Goal: Task Accomplishment & Management: Use online tool/utility

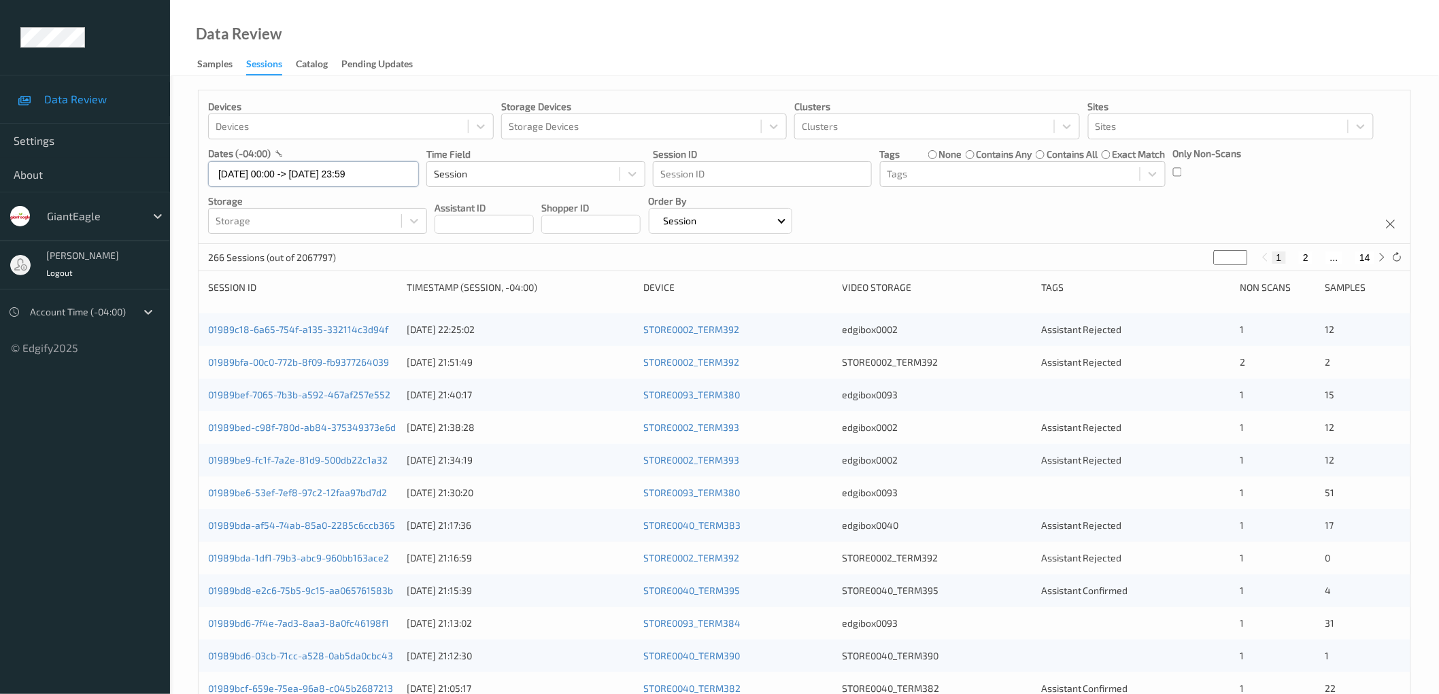
click at [324, 174] on input "[DATE] 00:00 -> [DATE] 23:59" at bounding box center [313, 174] width 211 height 26
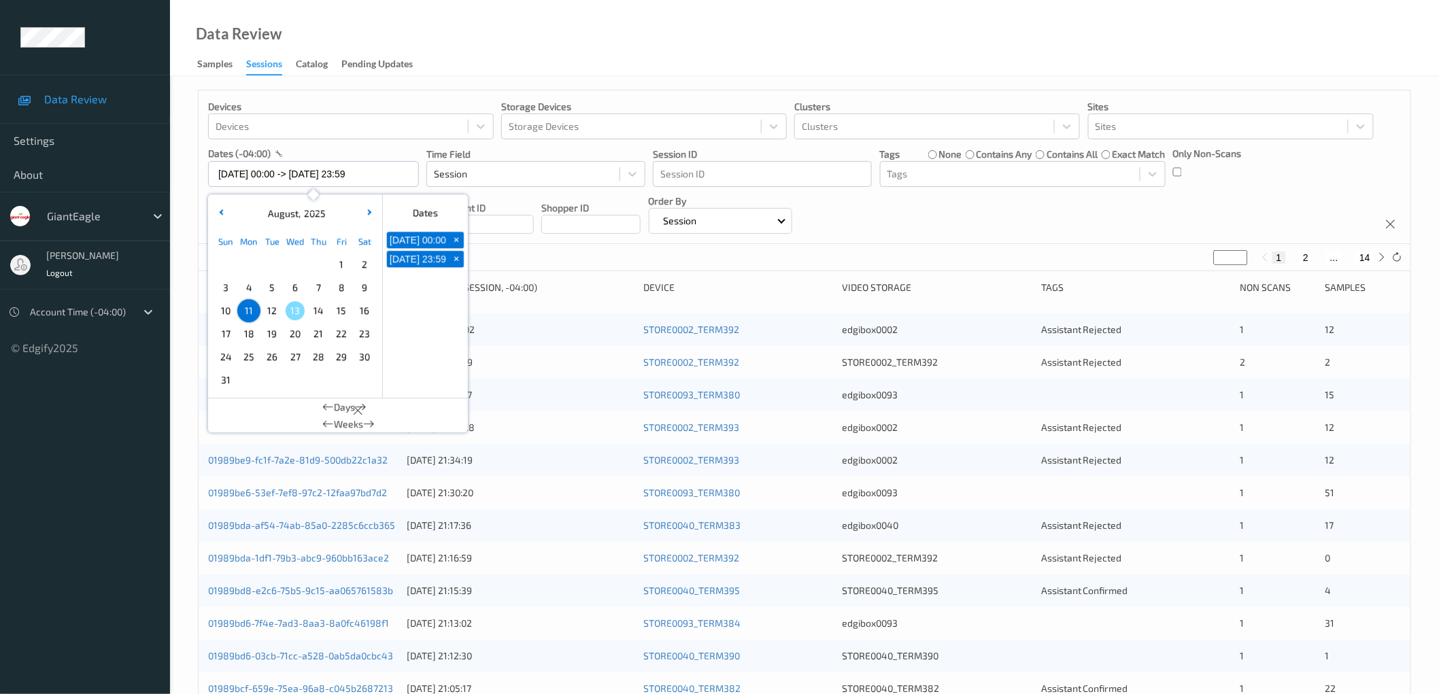
click at [270, 313] on span "12" at bounding box center [272, 310] width 19 height 19
type input "[DATE] 00:00 -> [DATE] 23:59"
click at [827, 52] on div "Data Review Samples Sessions Catalog Pending Updates" at bounding box center [804, 38] width 1269 height 76
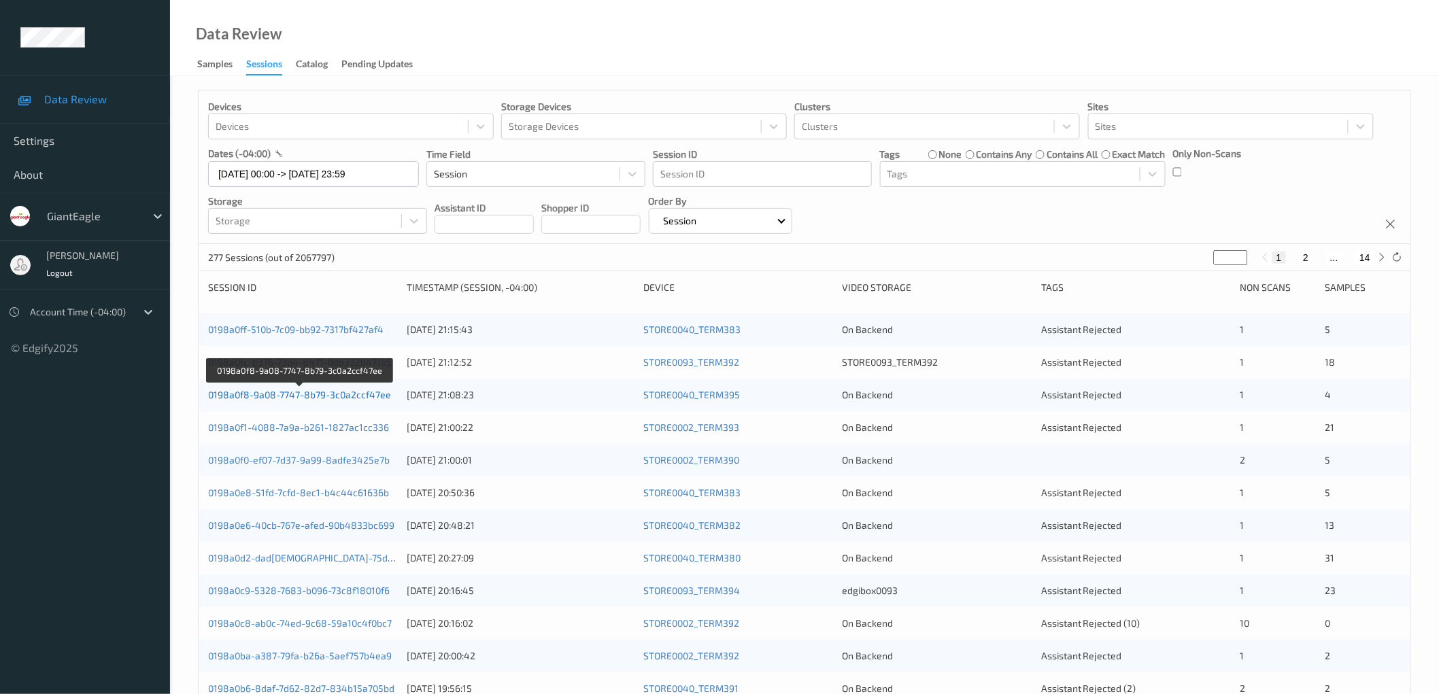
click at [343, 396] on link "0198a0f8-9a08-7747-8b79-3c0a2ccf47ee" at bounding box center [299, 395] width 183 height 12
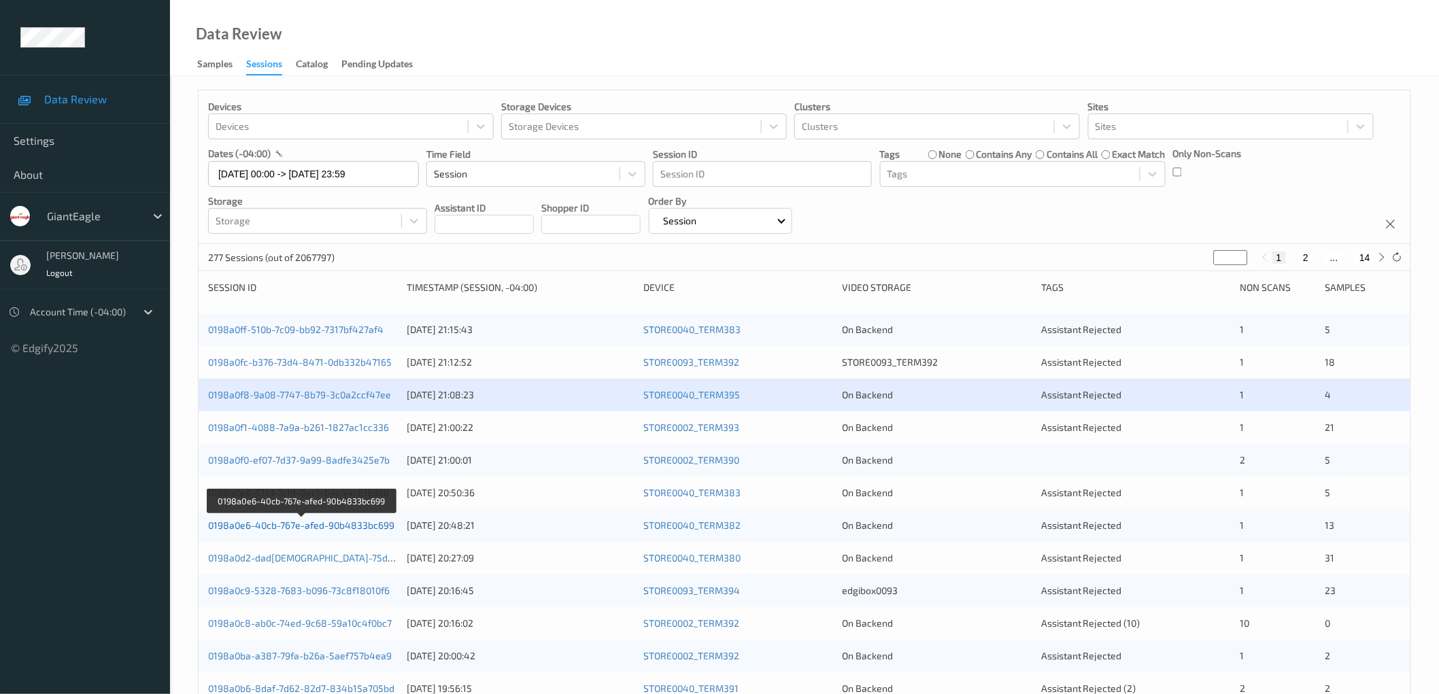
click at [332, 524] on link "0198a0e6-40cb-767e-afed-90b4833bc699" at bounding box center [301, 526] width 186 height 12
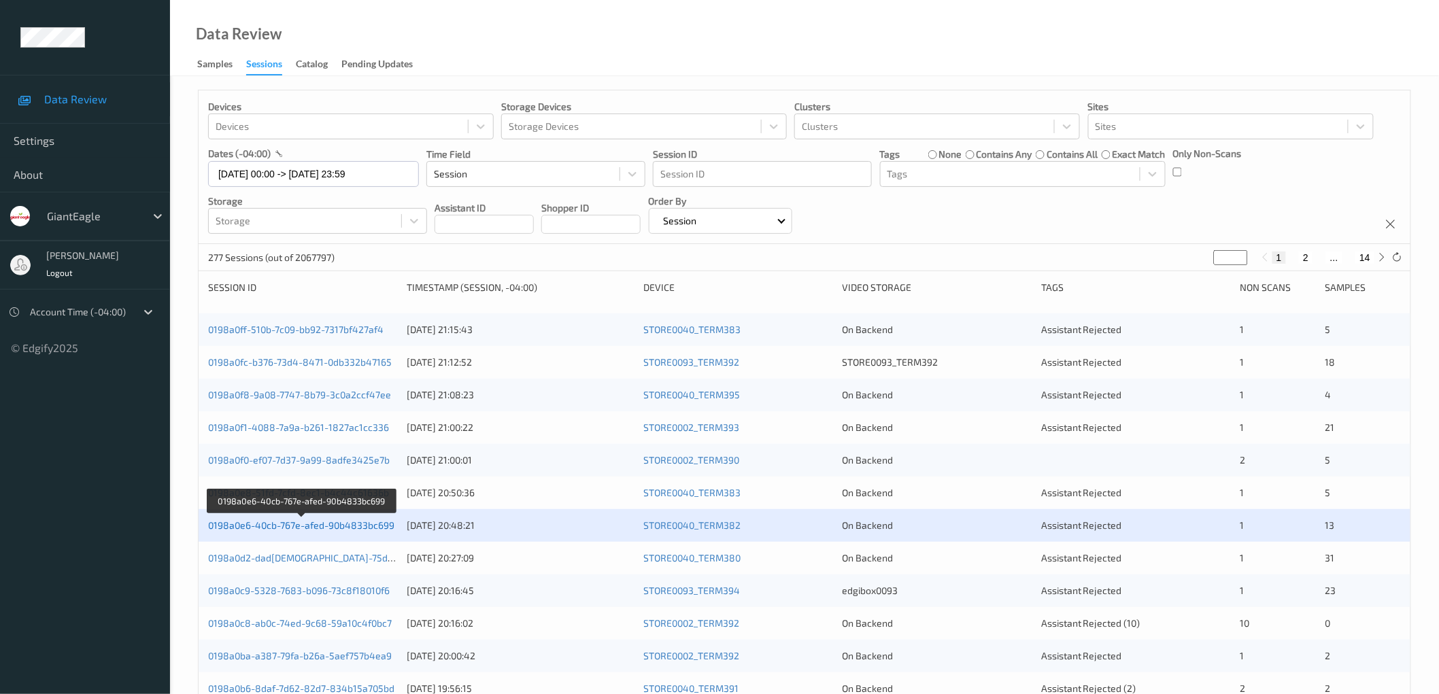
scroll to position [329, 0]
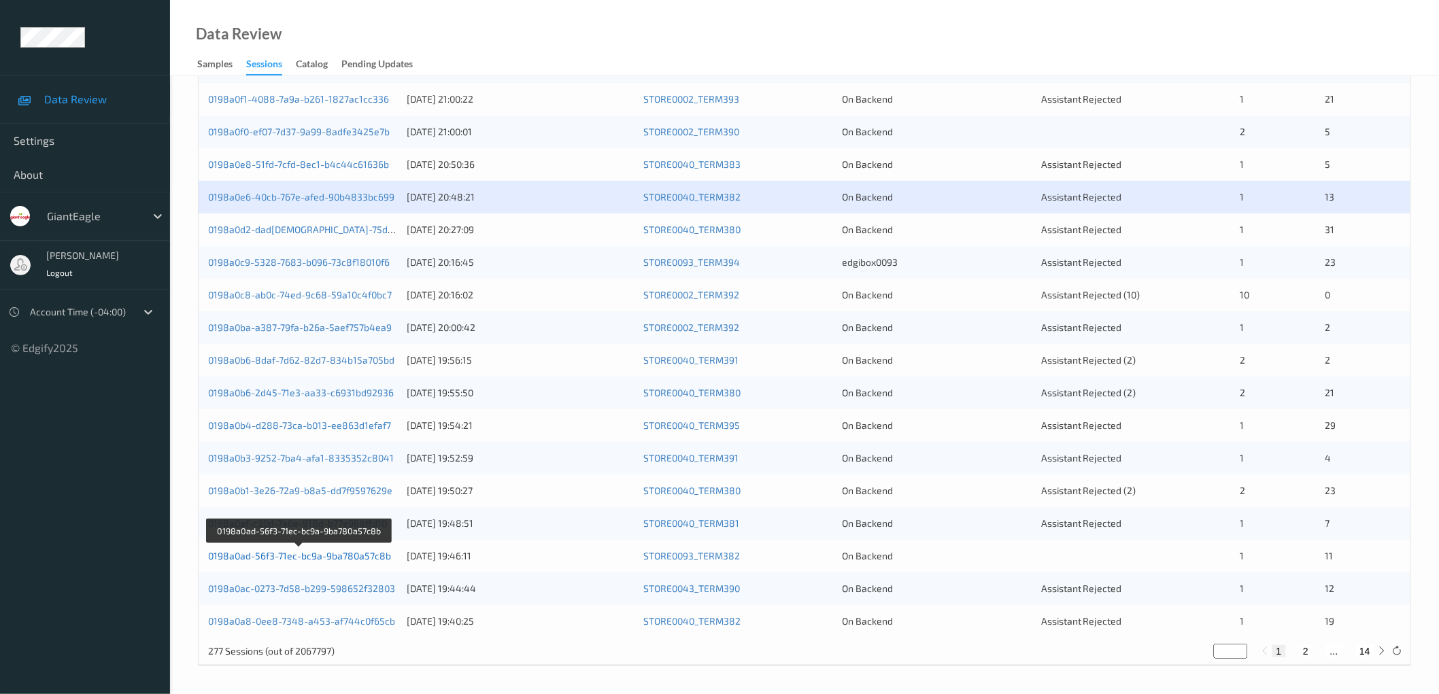
click at [331, 558] on link "0198a0ad-56f3-71ec-bc9a-9ba780a57c8b" at bounding box center [299, 556] width 183 height 12
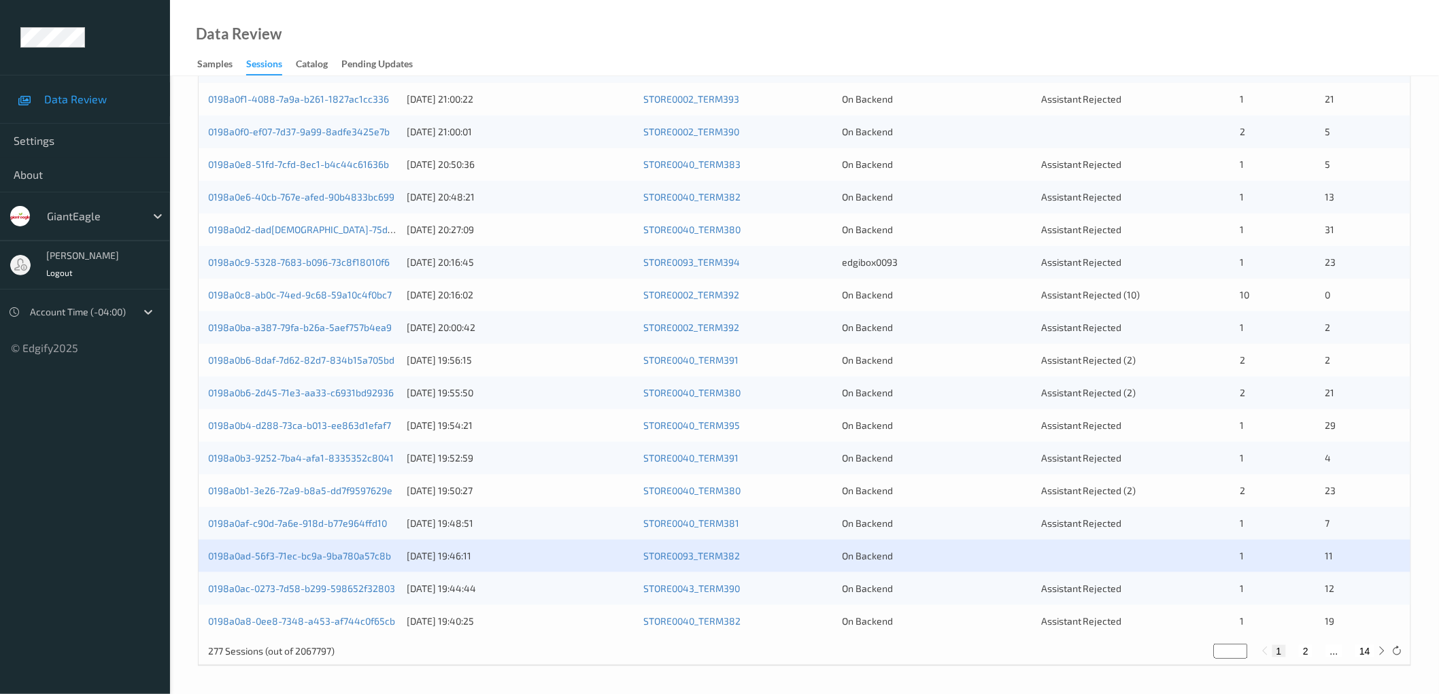
click at [1305, 648] on button "2" at bounding box center [1306, 651] width 14 height 12
type input "*"
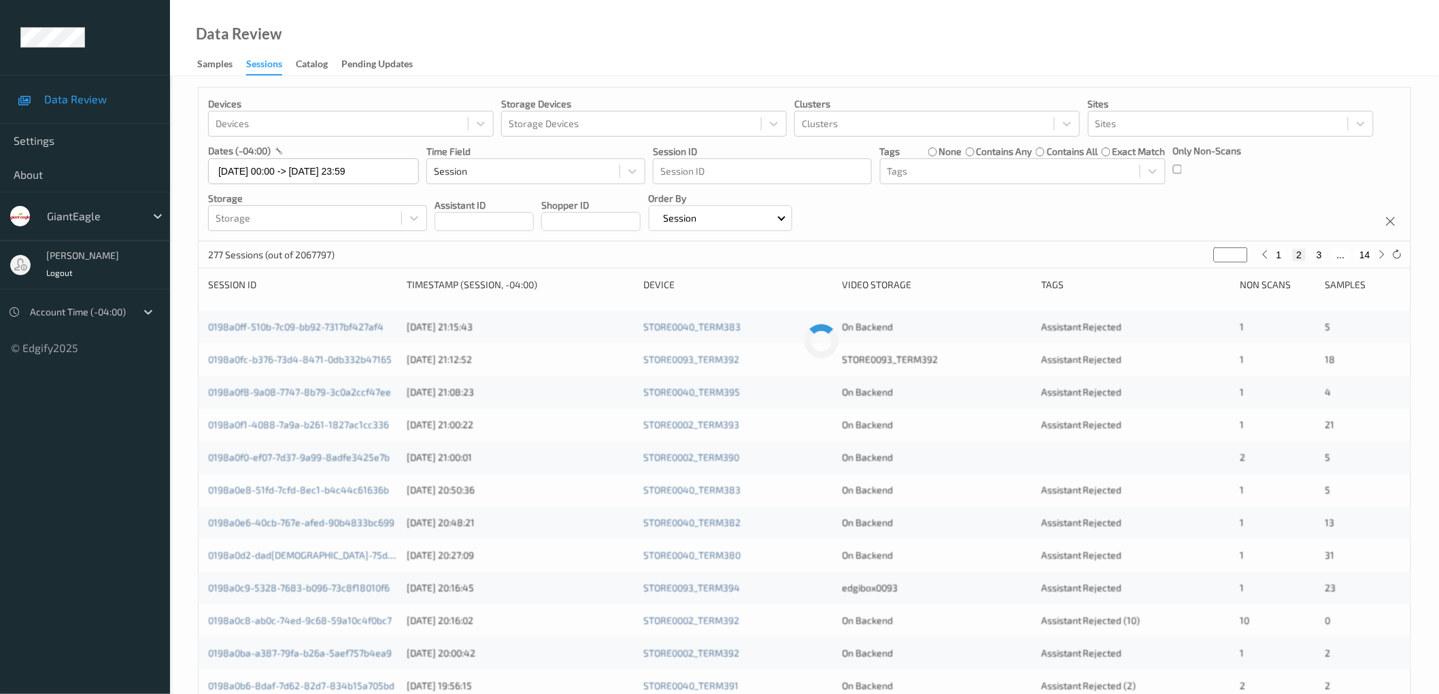
scroll to position [0, 0]
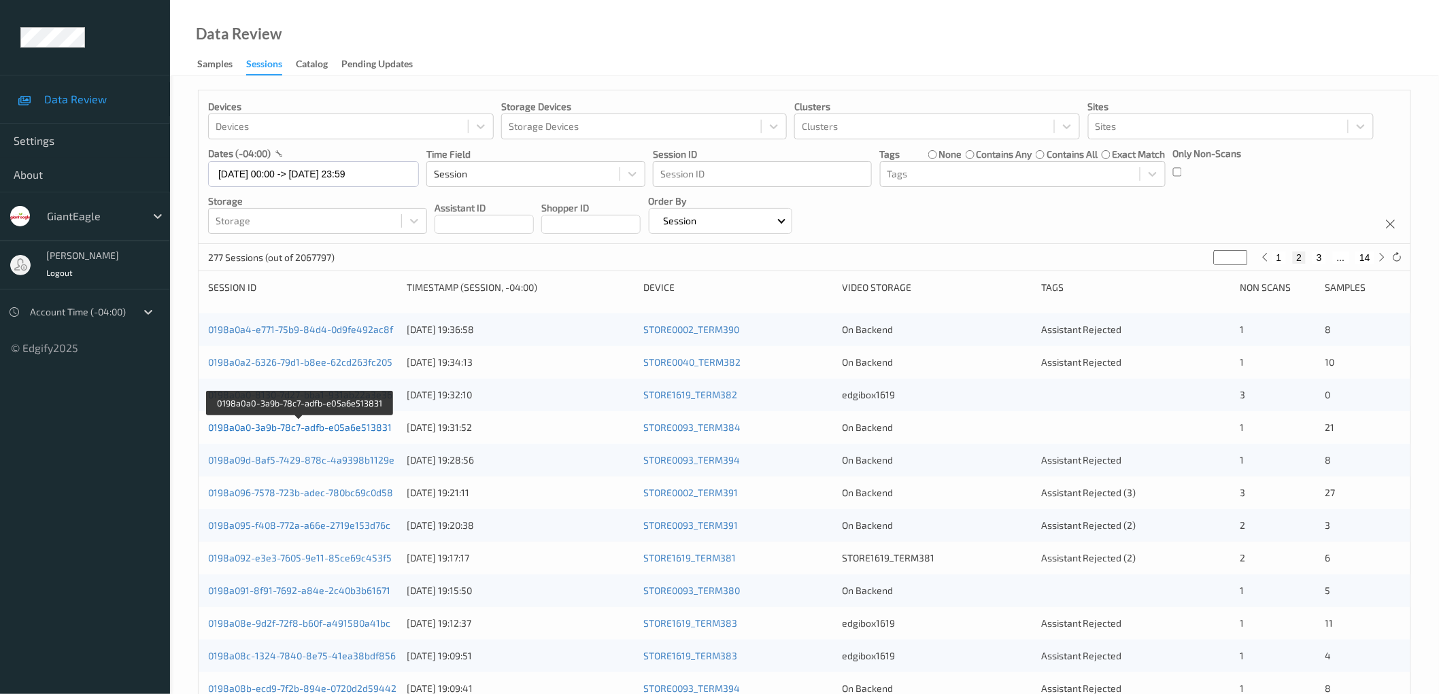
click at [338, 426] on link "0198a0a0-3a9b-78c7-adfb-e05a6e513831" at bounding box center [300, 428] width 184 height 12
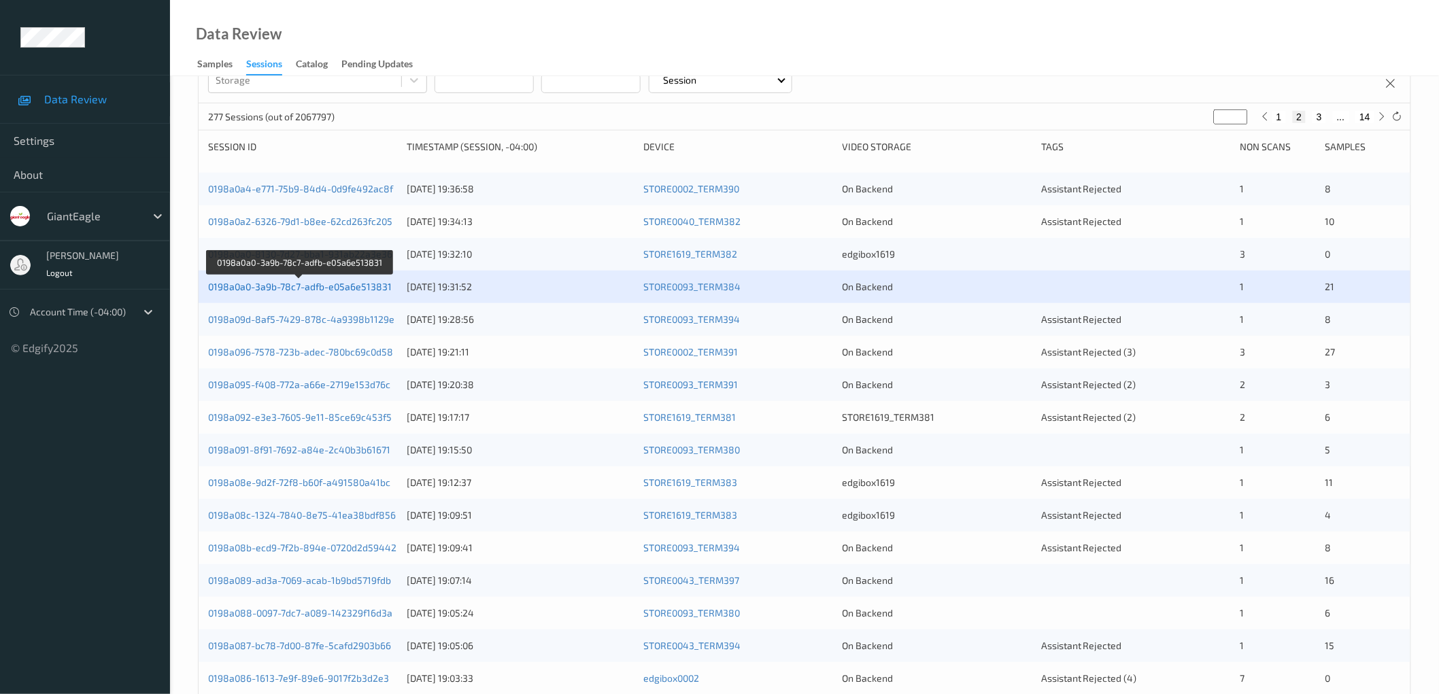
scroll to position [201, 0]
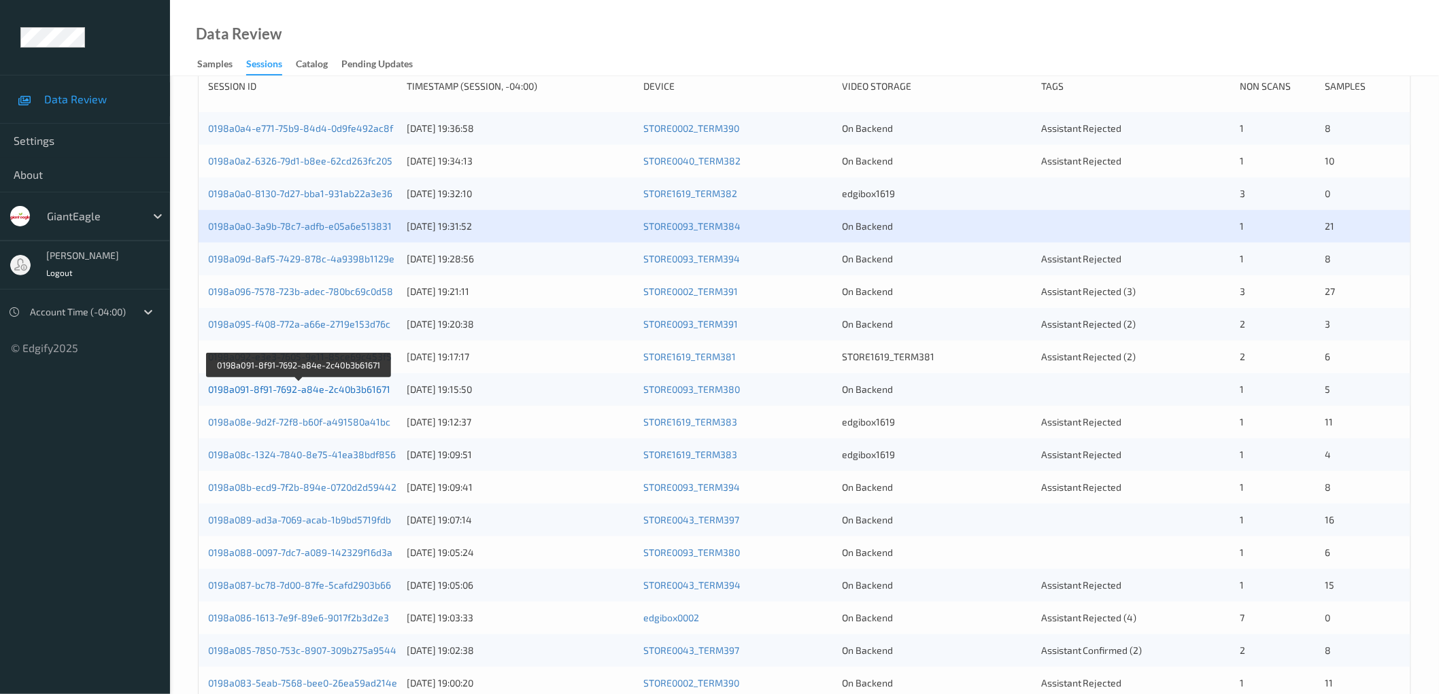
click at [352, 389] on link "0198a091-8f91-7692-a84e-2c40b3b61671" at bounding box center [299, 390] width 182 height 12
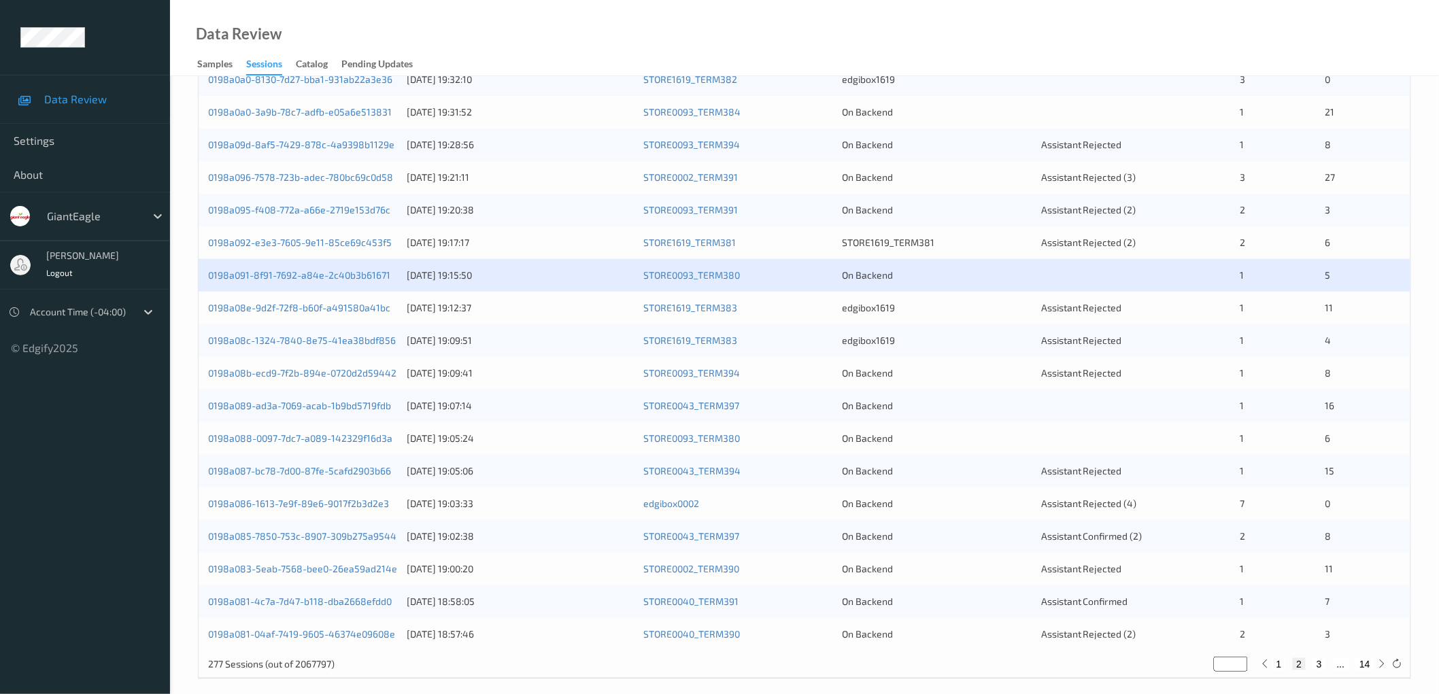
scroll to position [329, 0]
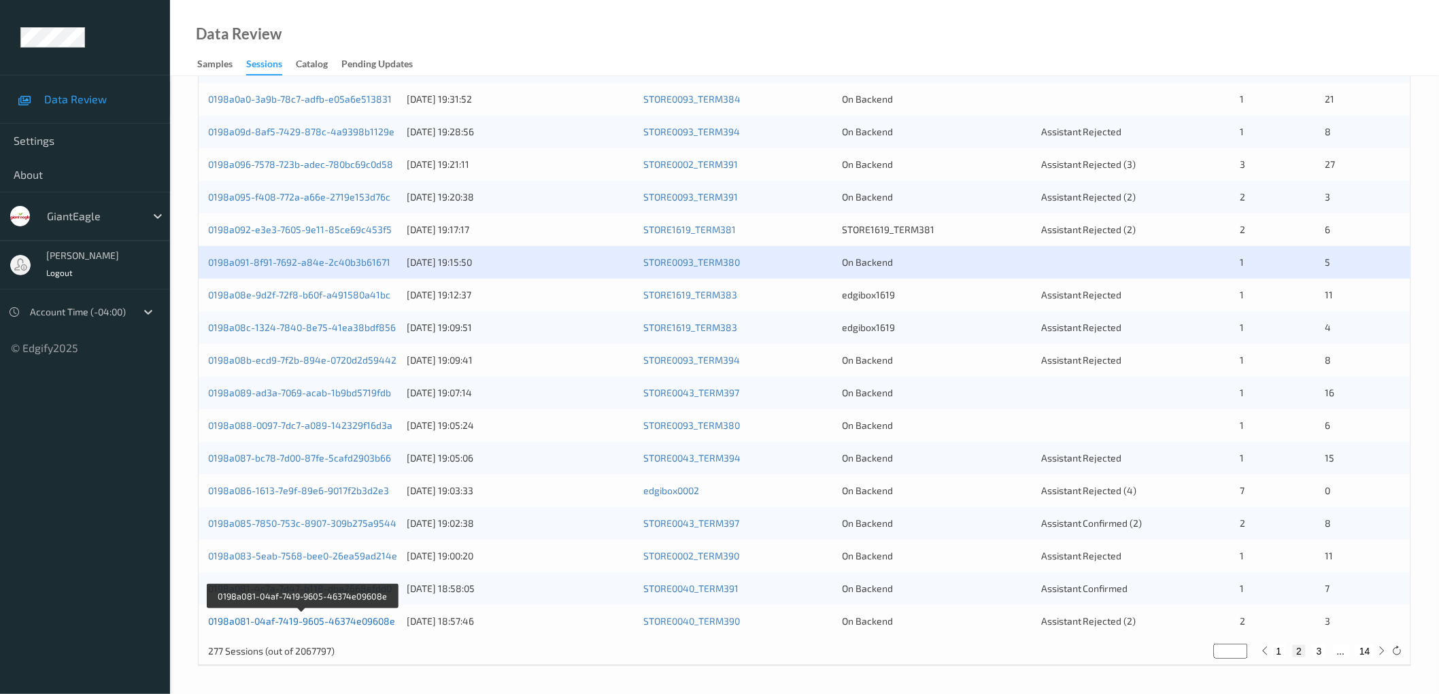
click at [369, 618] on link "0198a081-04af-7419-9605-46374e09608e" at bounding box center [301, 622] width 187 height 12
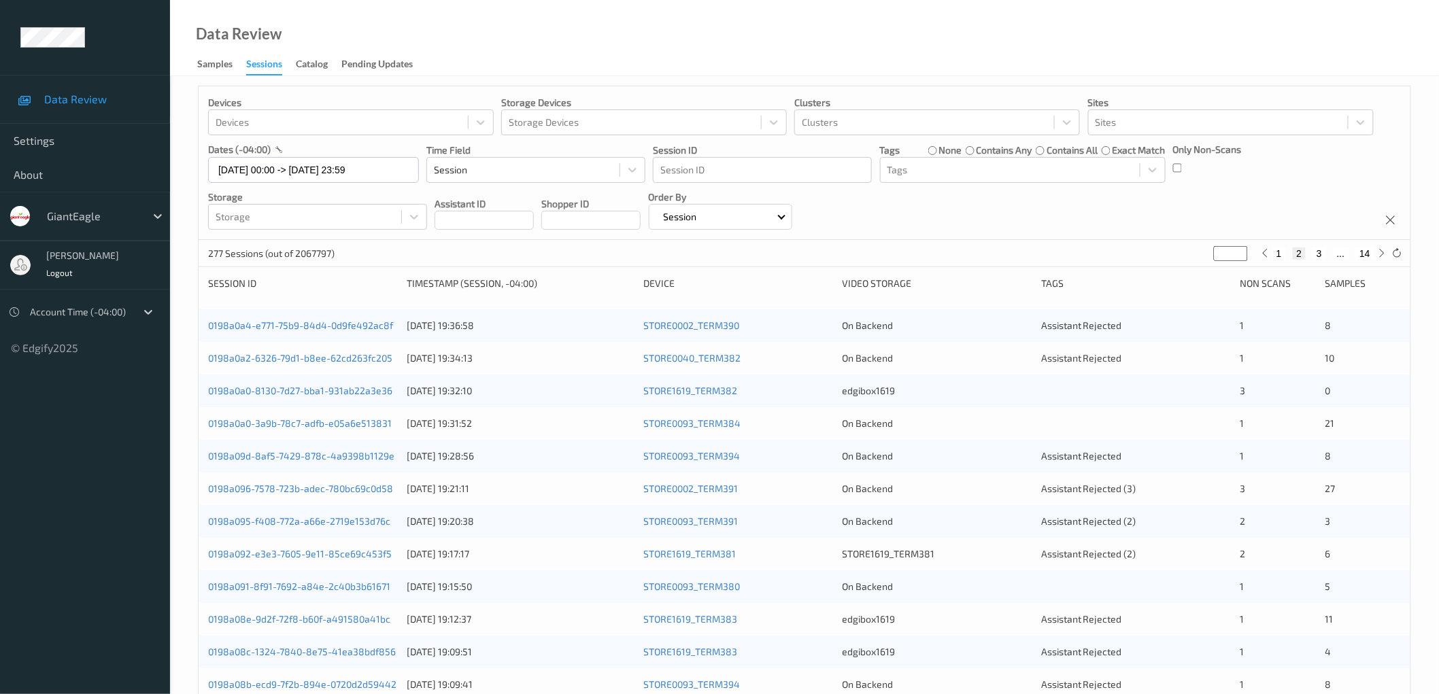
scroll to position [0, 0]
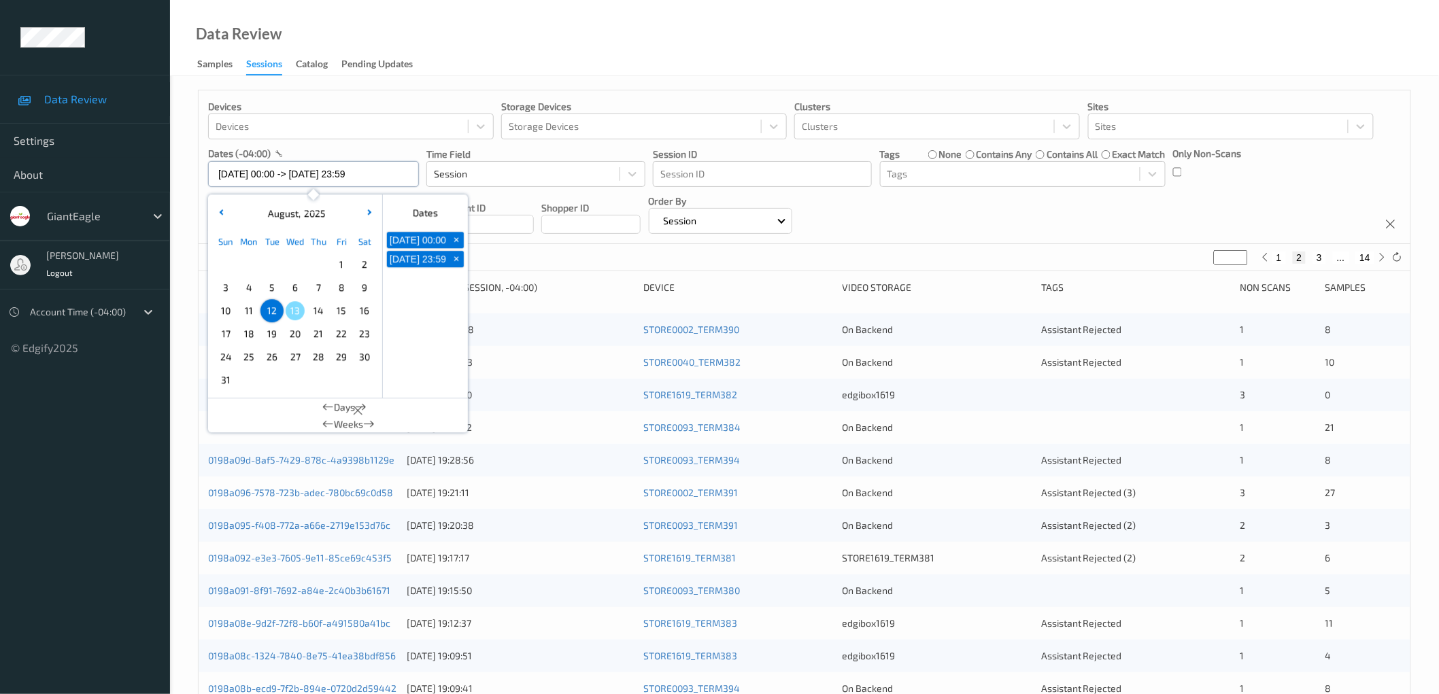
click at [275, 171] on input "[DATE] 00:00 -> [DATE] 23:59" at bounding box center [313, 174] width 211 height 26
click at [315, 287] on span "7" at bounding box center [318, 287] width 19 height 19
type input "[DATE] 00:00"
type input "*"
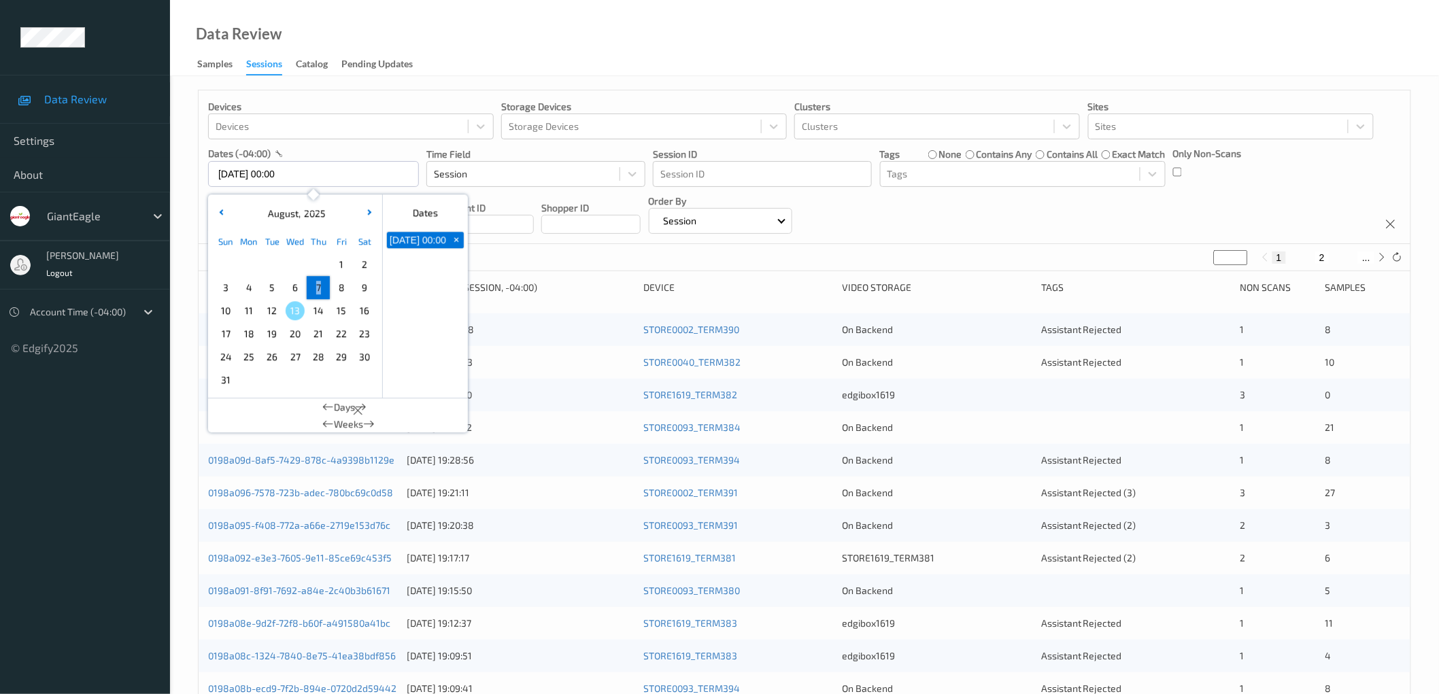
click at [315, 287] on span "7" at bounding box center [318, 287] width 19 height 19
type input "[DATE] 00:00 -> [DATE] 23:59"
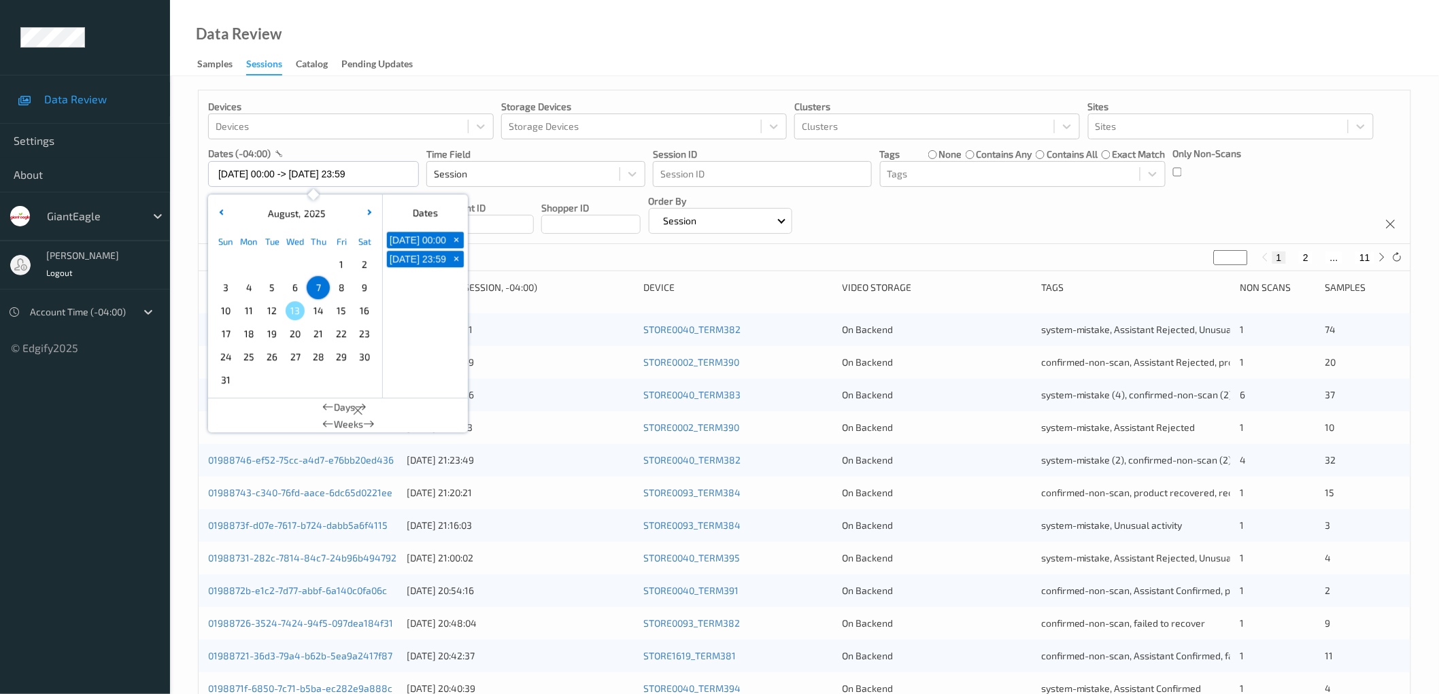
click at [957, 215] on div "Devices Devices Storage Devices Storage Devices Clusters Clusters Sites Sites d…" at bounding box center [805, 167] width 1212 height 154
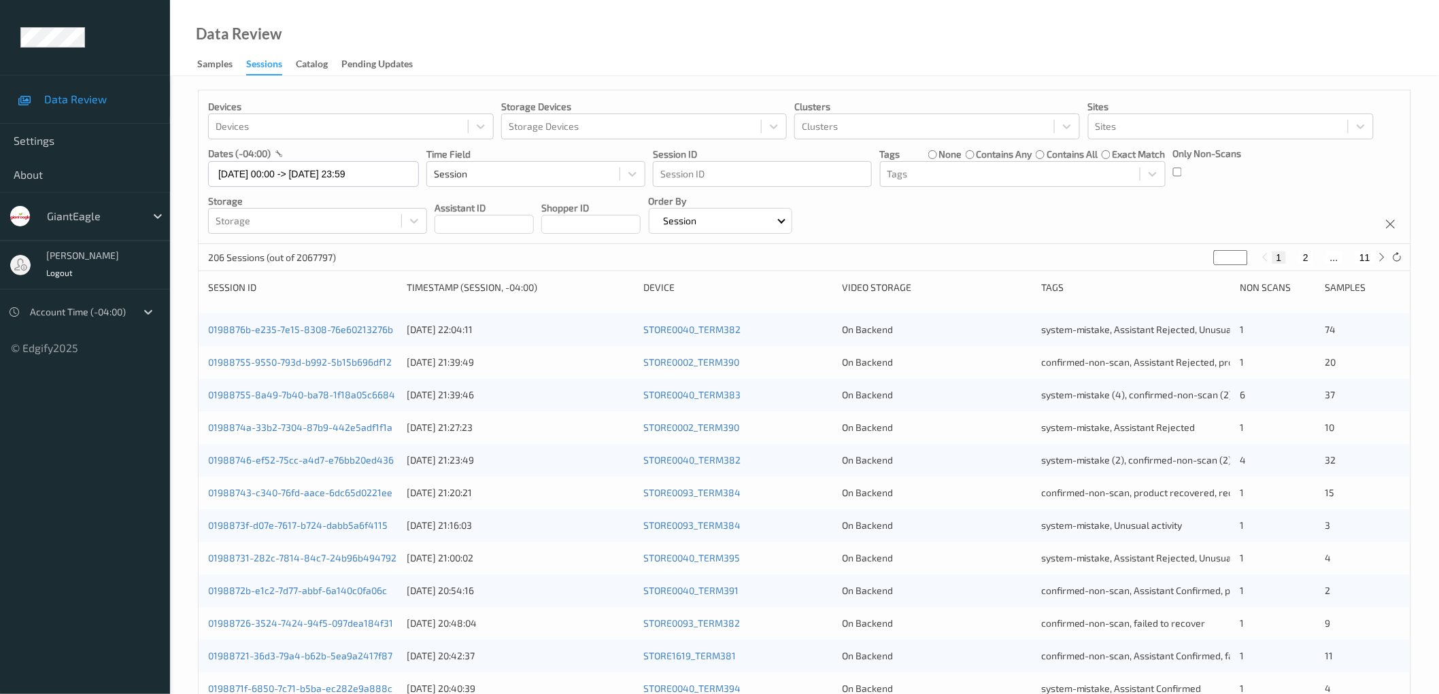
click at [1187, 46] on div "Data Review Samples Sessions Catalog Pending Updates" at bounding box center [804, 38] width 1269 height 76
